Goal: Complete application form

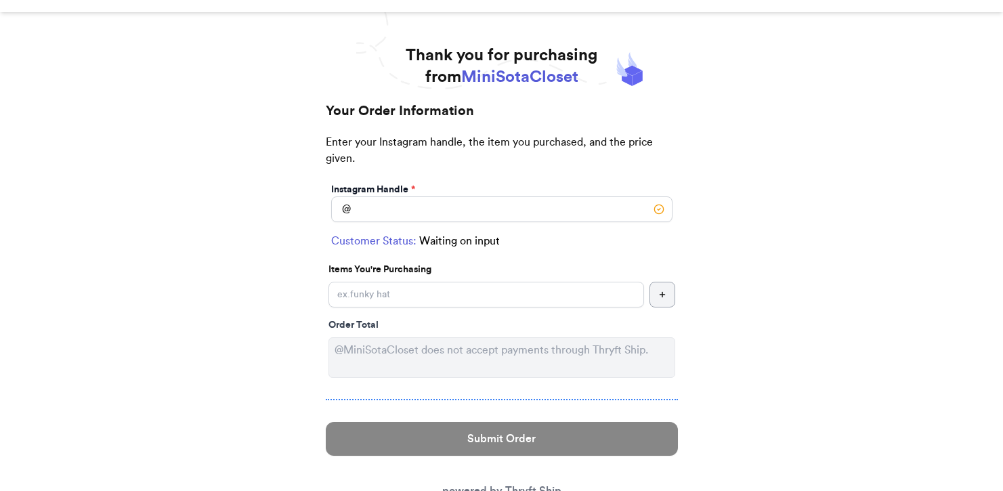
scroll to position [55, 0]
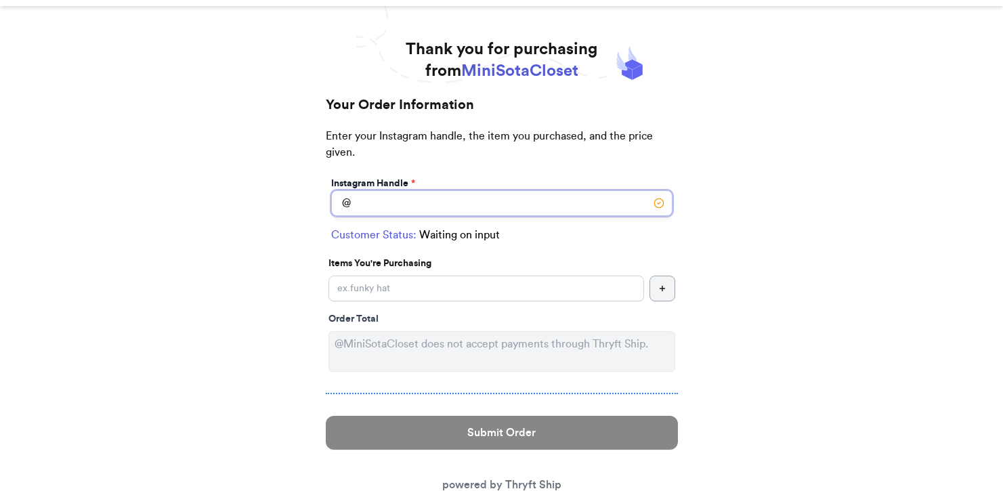
click at [486, 195] on input "Instagram Handle *" at bounding box center [501, 203] width 341 height 26
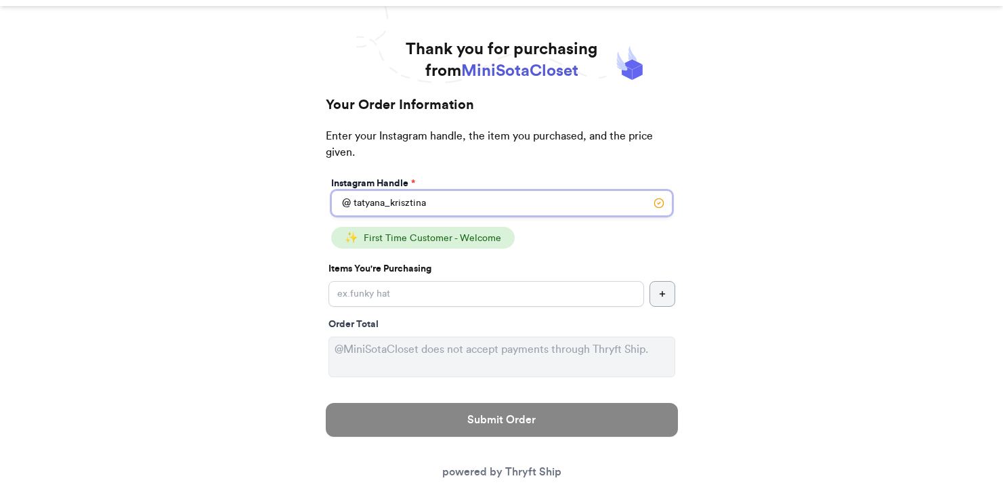
type input "tatyana_krisztina"
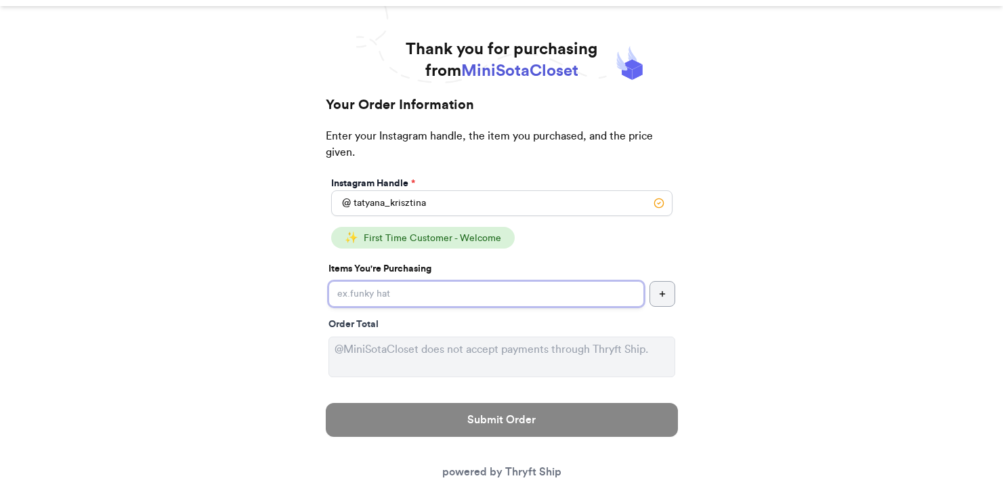
click at [423, 293] on input "Instagram Handle *" at bounding box center [487, 294] width 316 height 26
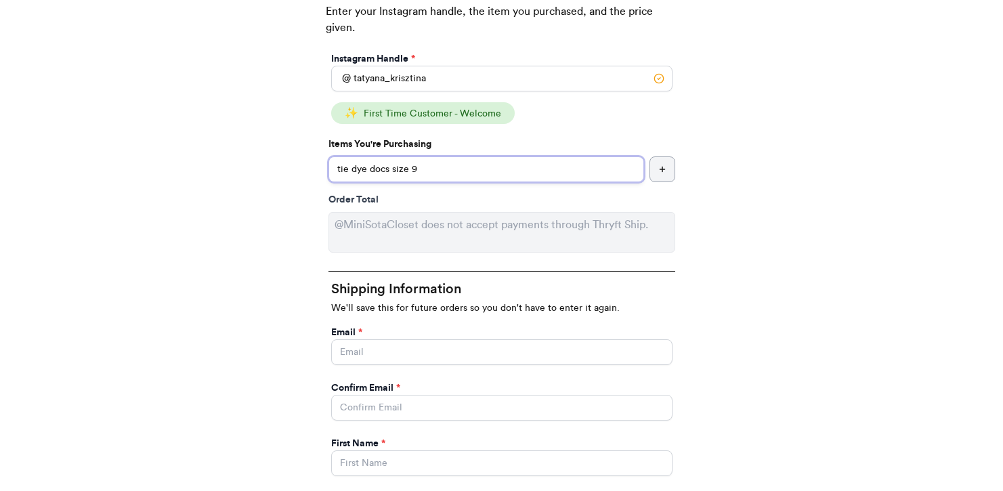
scroll to position [194, 0]
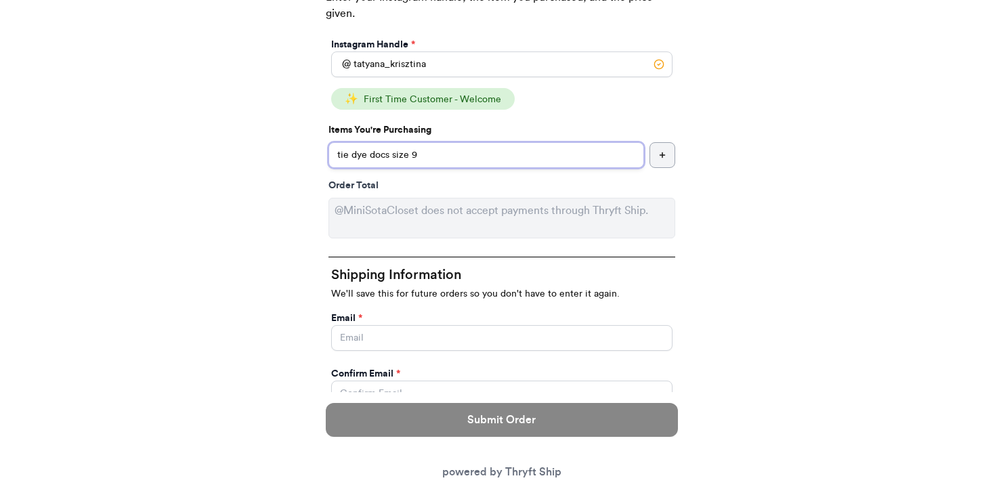
type input "tie dye docs size 9"
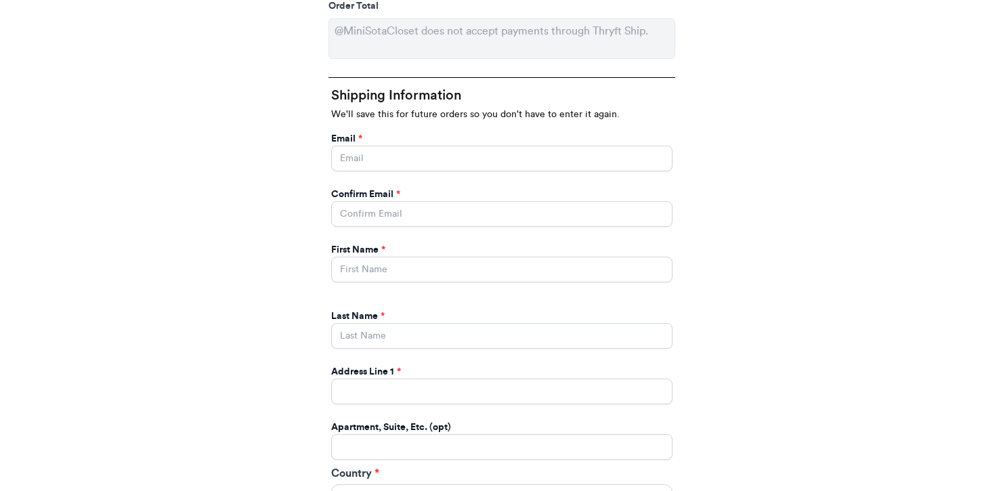
scroll to position [386, 0]
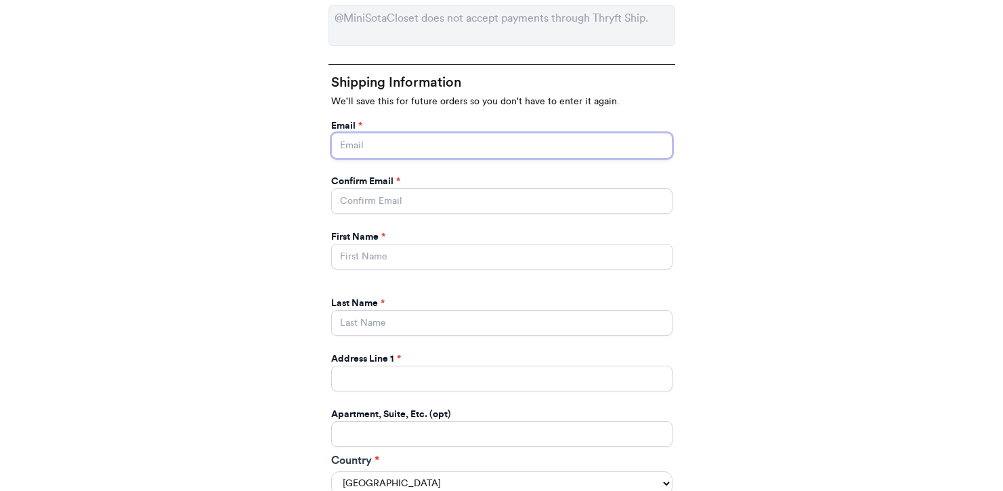
click at [402, 146] on input "Instagram Handle *" at bounding box center [501, 146] width 341 height 26
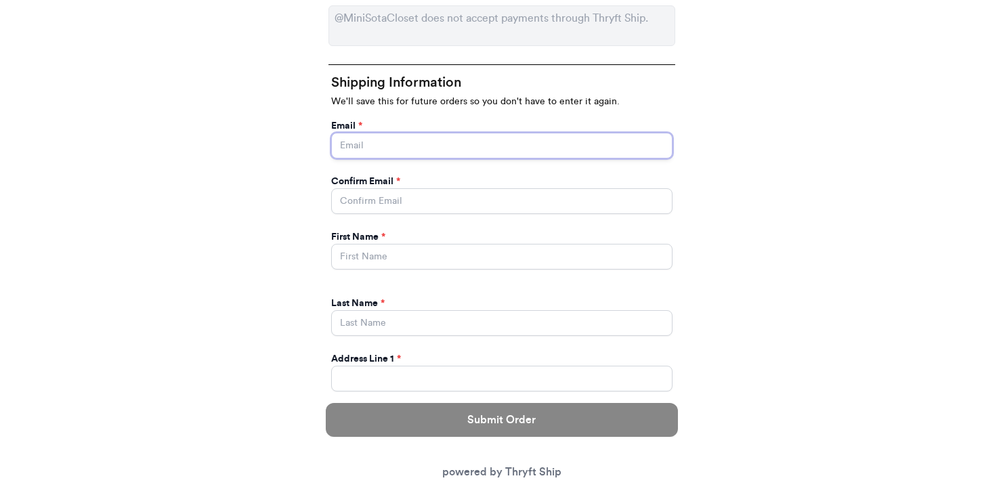
type input "[EMAIL_ADDRESS][DOMAIN_NAME]"
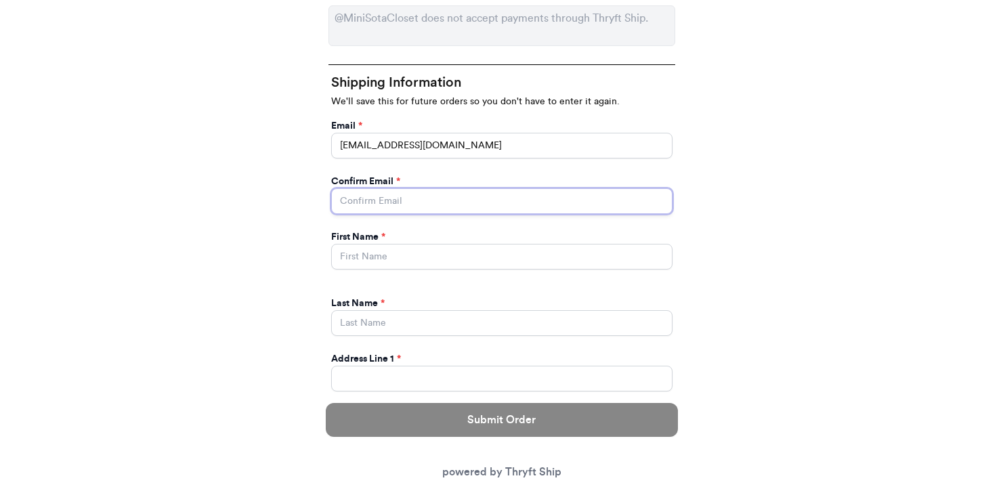
type input "[EMAIL_ADDRESS][DOMAIN_NAME]"
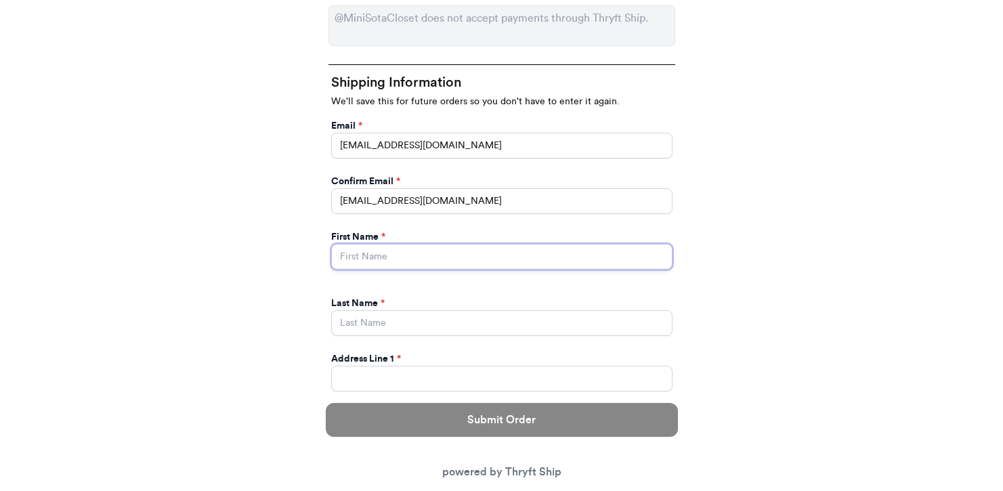
type input "[PERSON_NAME]"
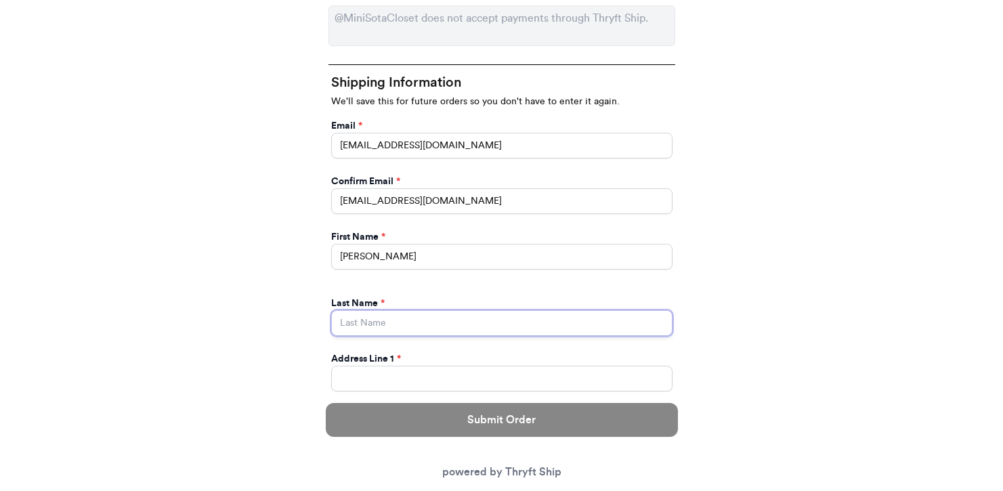
type input "Reisini"
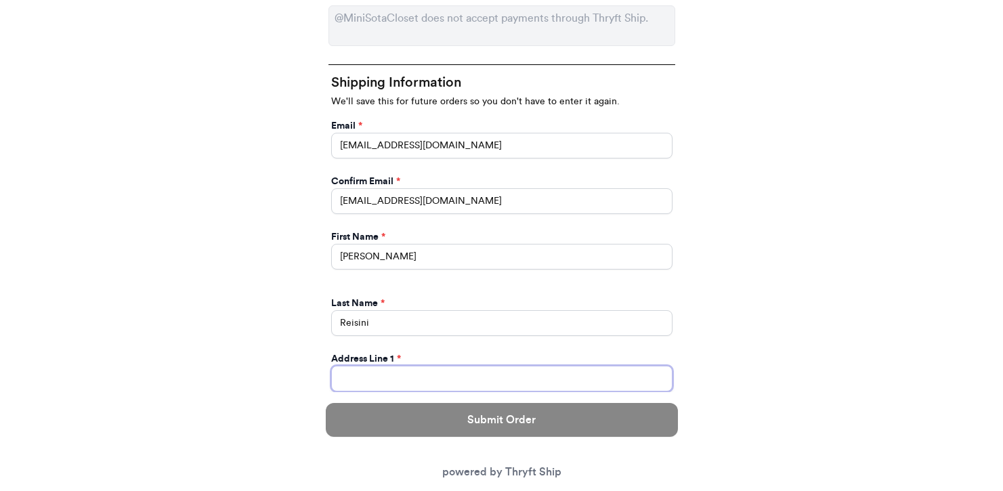
type input "[STREET_ADDRESS]"
select select "NC"
type input "Charlotte"
type input "28205"
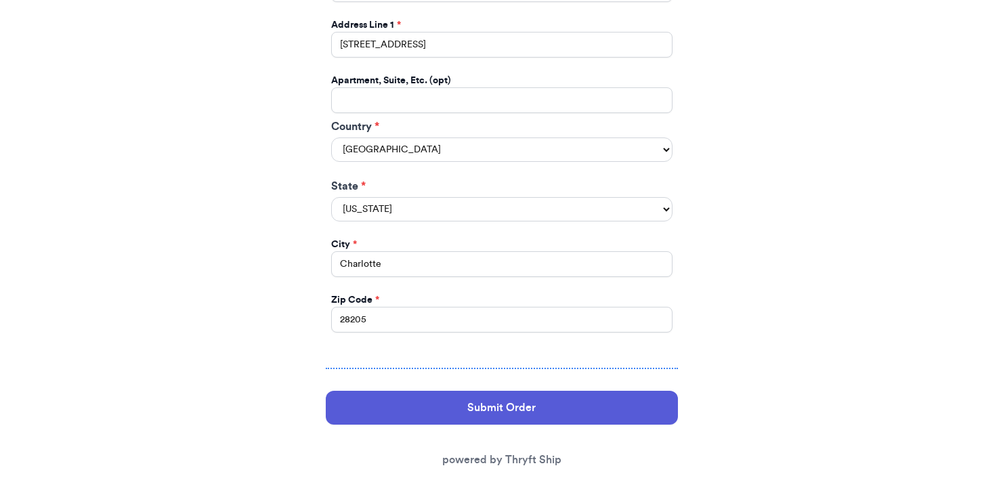
scroll to position [736, 0]
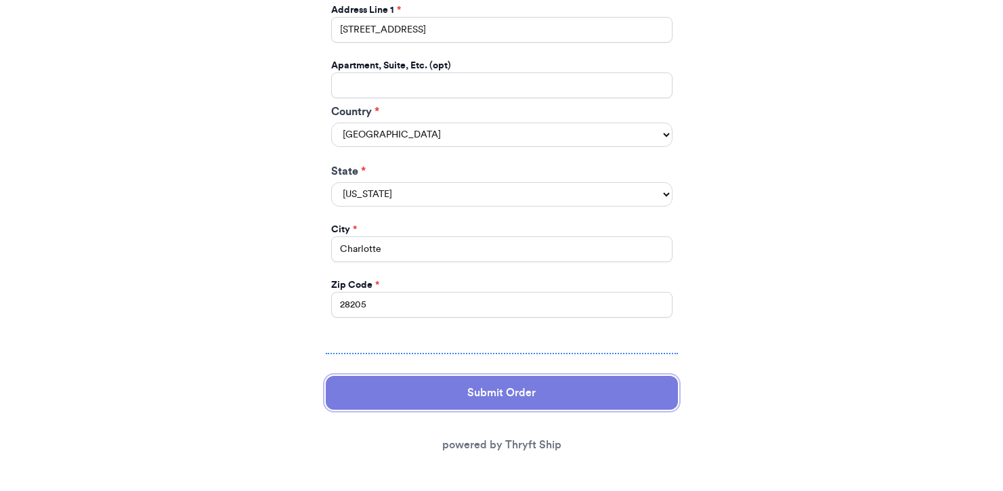
click at [432, 391] on button "Submit Order" at bounding box center [502, 393] width 352 height 34
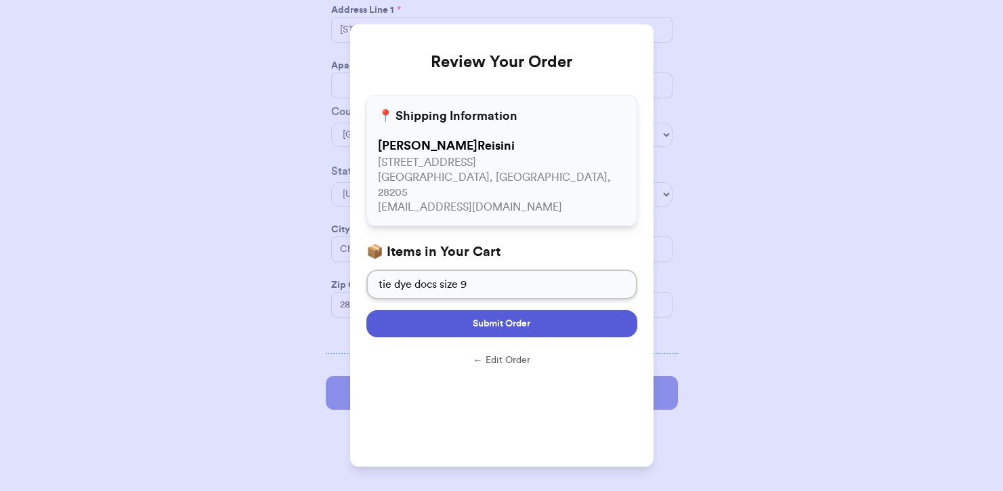
click at [473, 317] on span "Submit Order" at bounding box center [502, 324] width 58 height 14
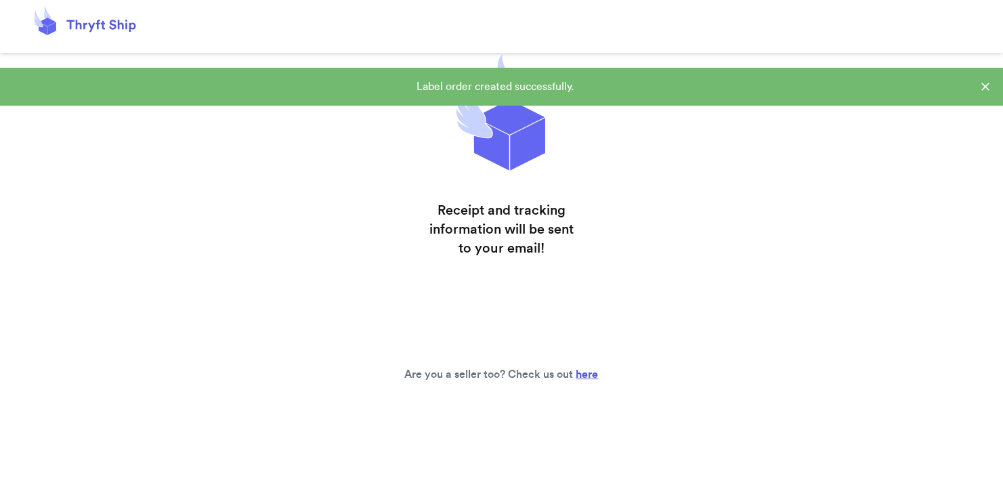
scroll to position [15, 0]
